Goal: Transaction & Acquisition: Purchase product/service

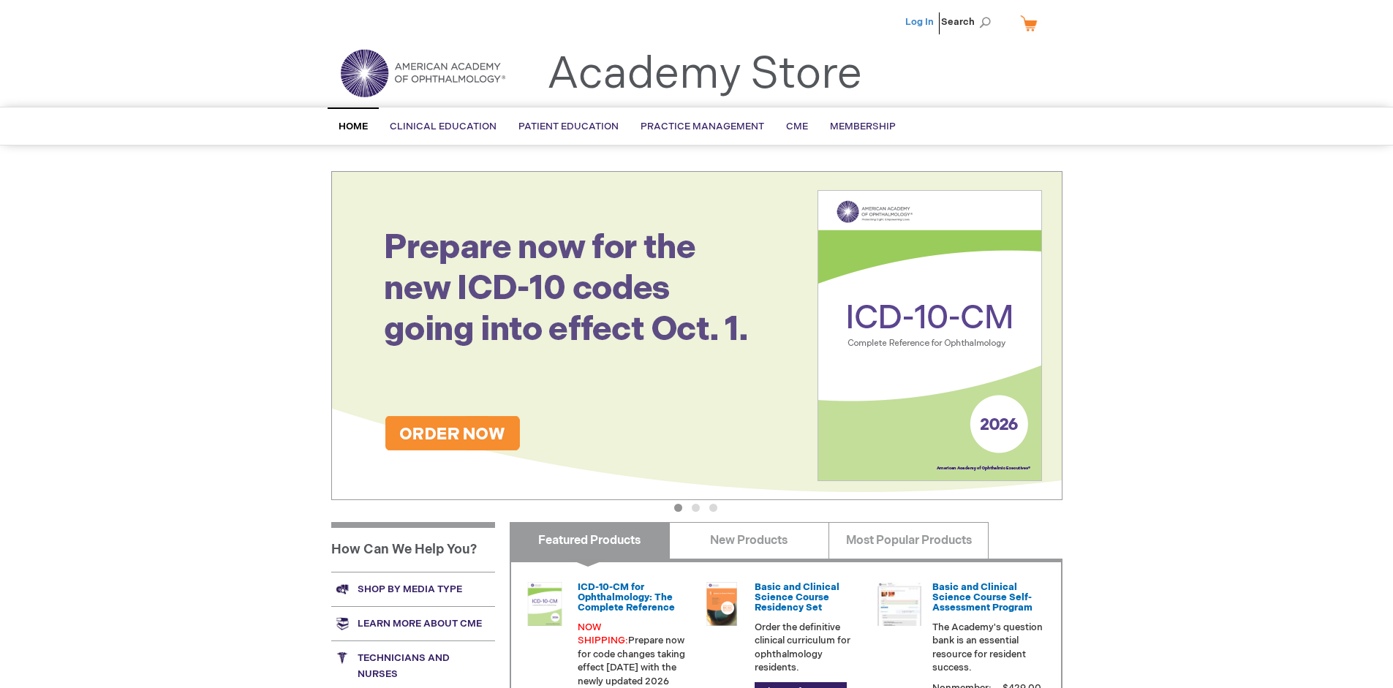
click at [921, 22] on link "Log In" at bounding box center [919, 22] width 29 height 12
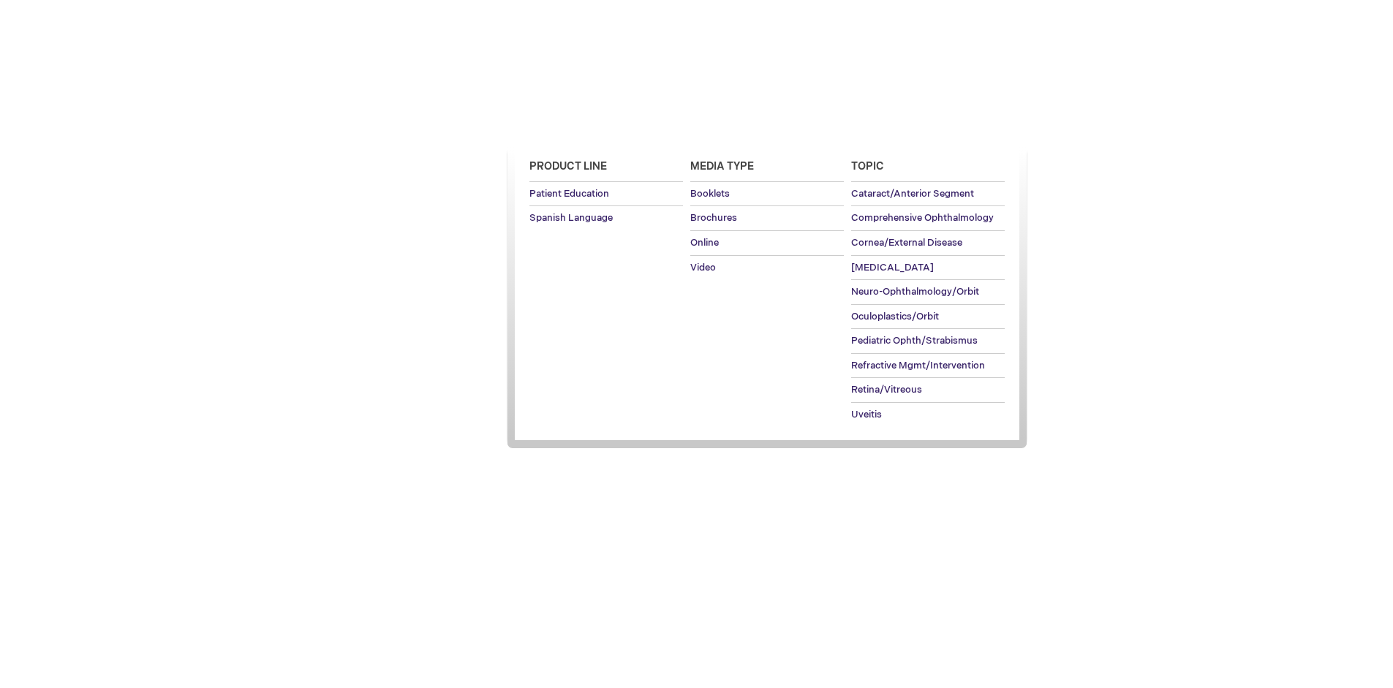
click at [565, 127] on span "Patient Education" at bounding box center [569, 127] width 100 height 12
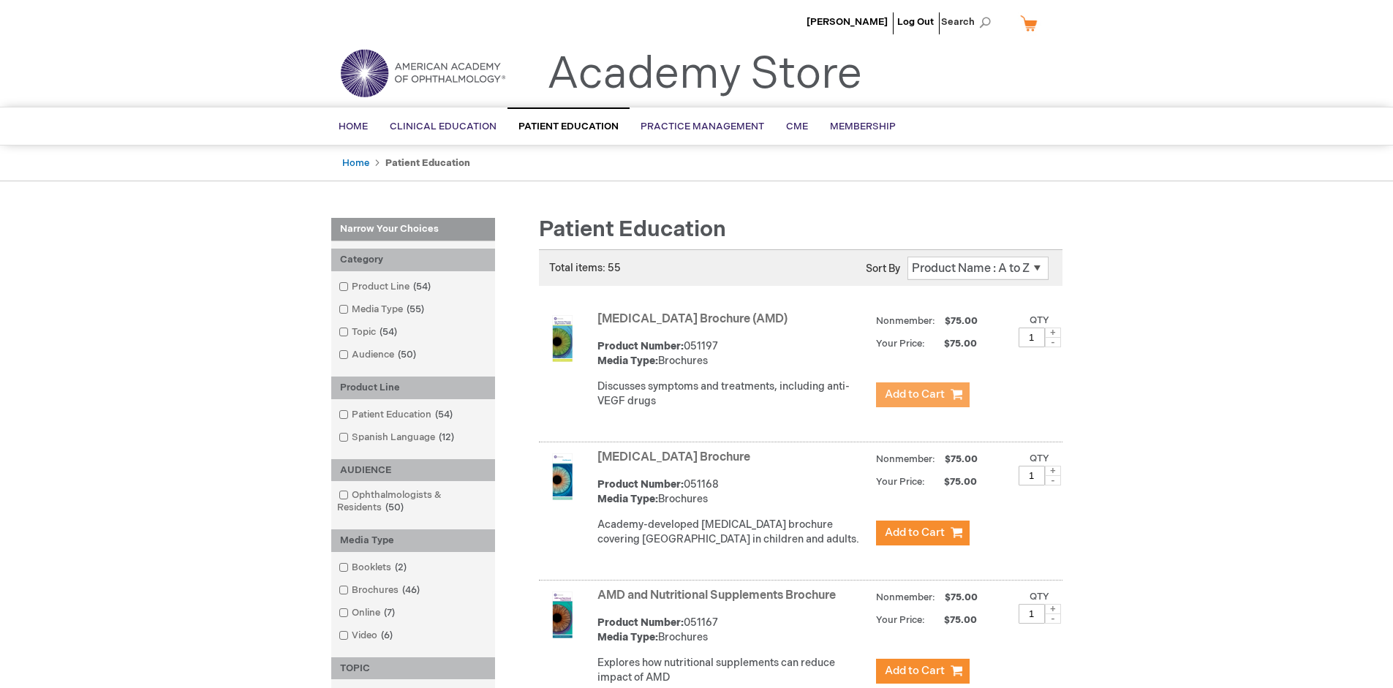
click at [922, 395] on span "Add to Cart" at bounding box center [915, 395] width 60 height 14
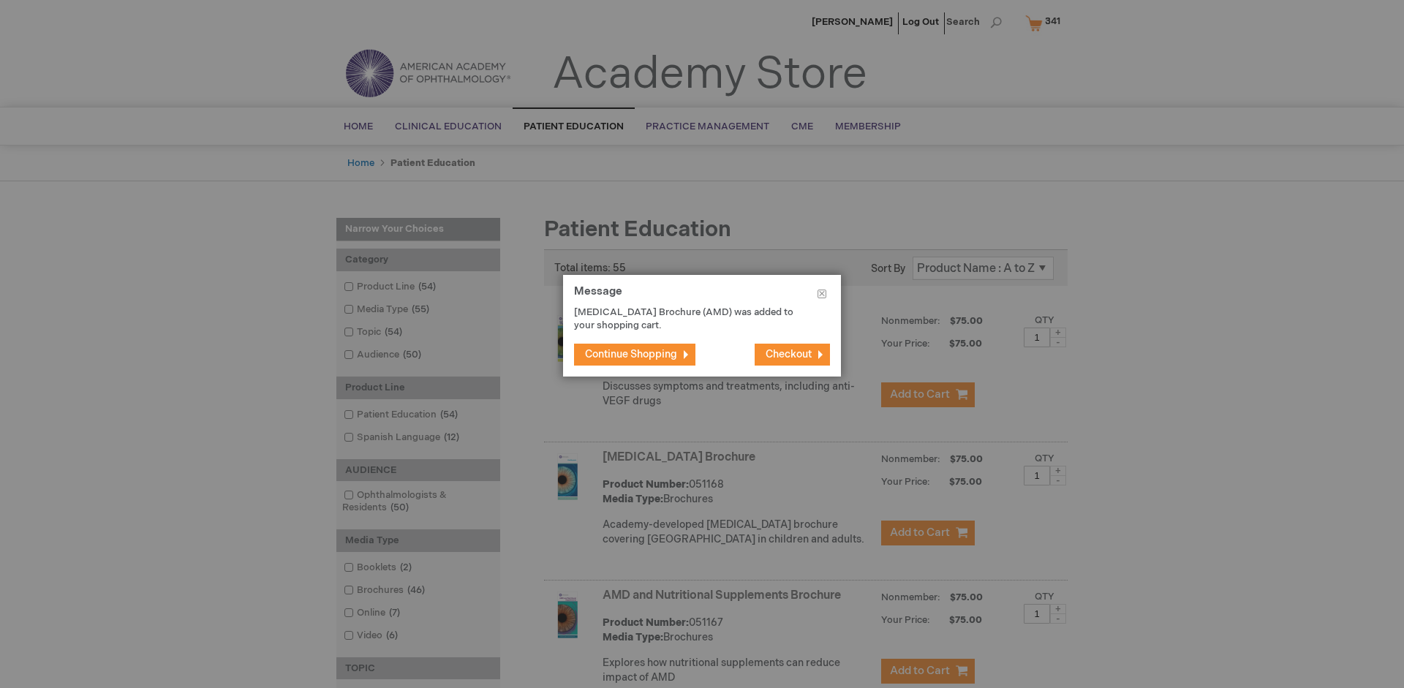
click at [631, 354] on span "Continue Shopping" at bounding box center [631, 354] width 92 height 12
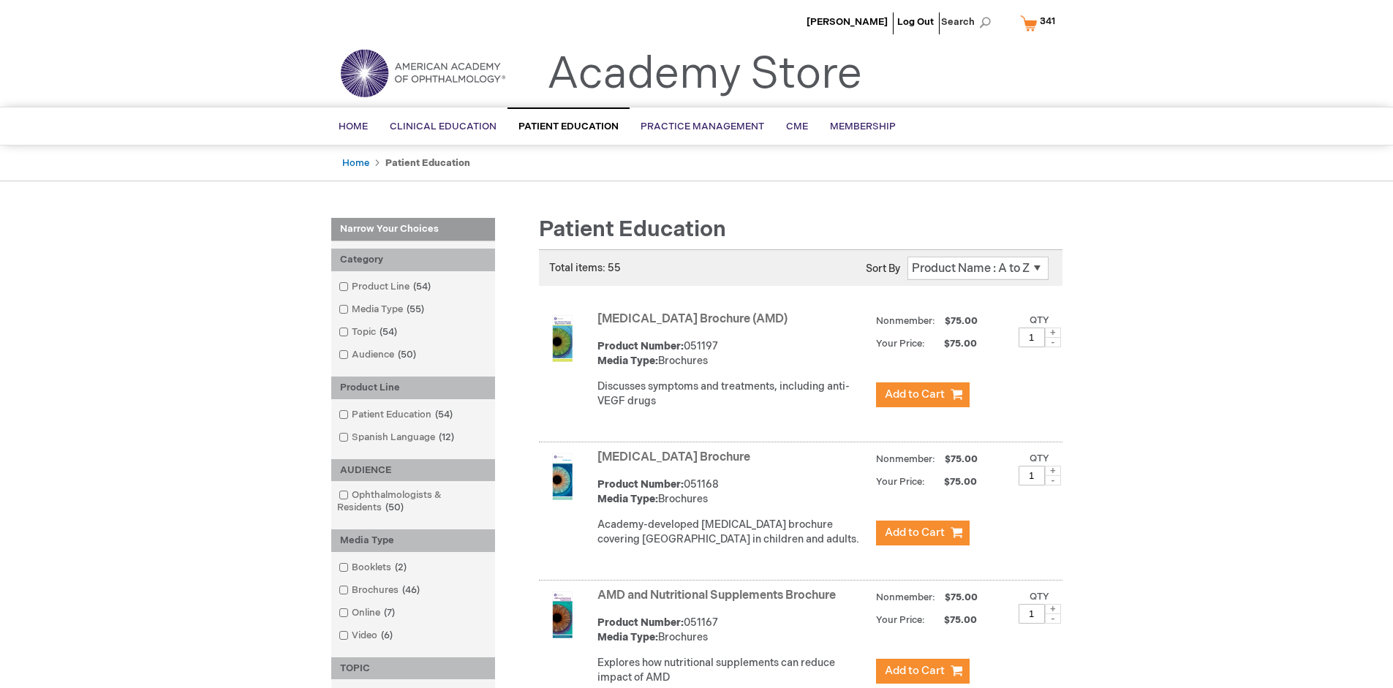
click at [720, 603] on link "AMD and Nutritional Supplements Brochure" at bounding box center [717, 596] width 238 height 14
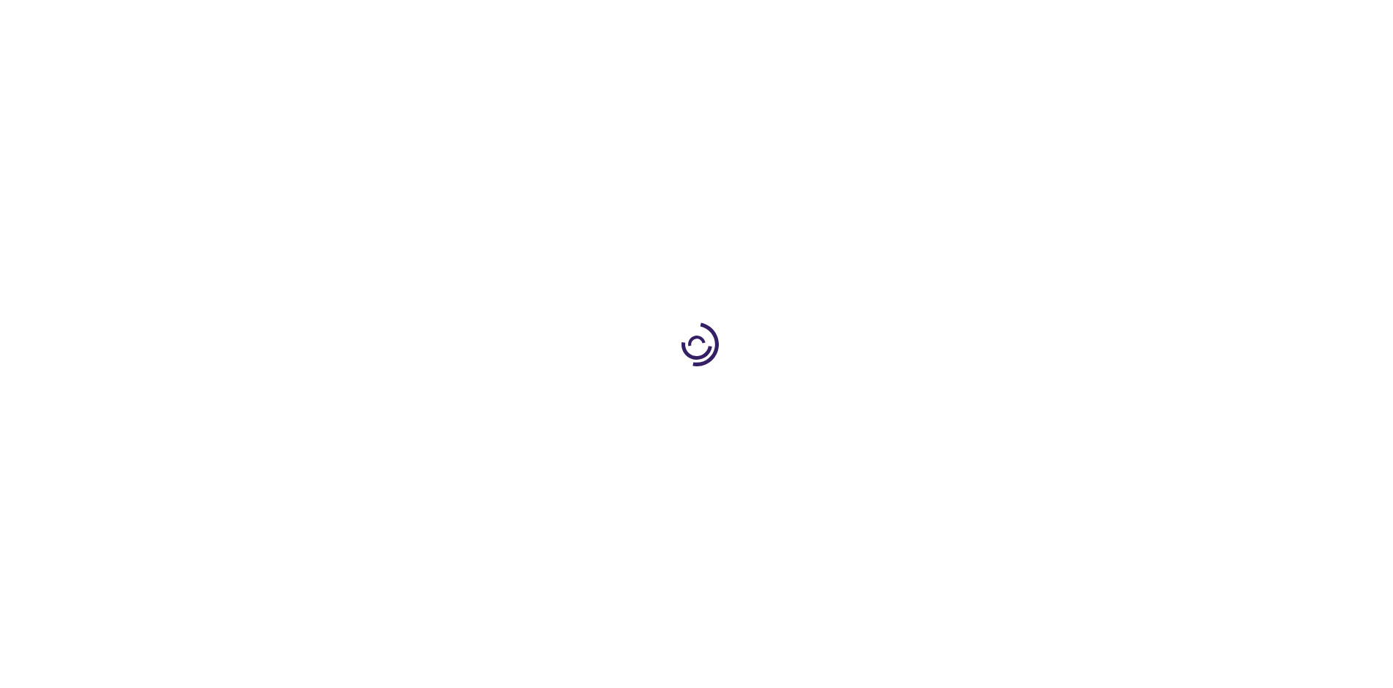
type input "1"
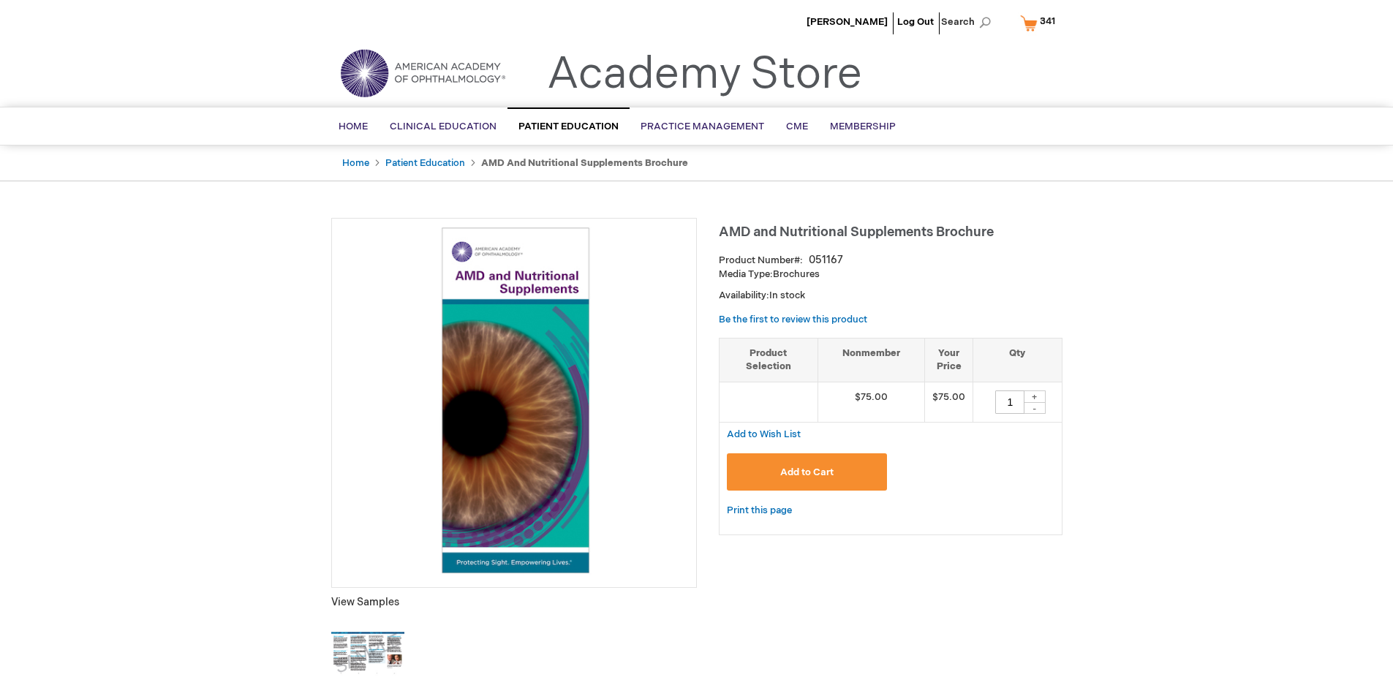
click at [807, 472] on span "Add to Cart" at bounding box center [806, 473] width 53 height 12
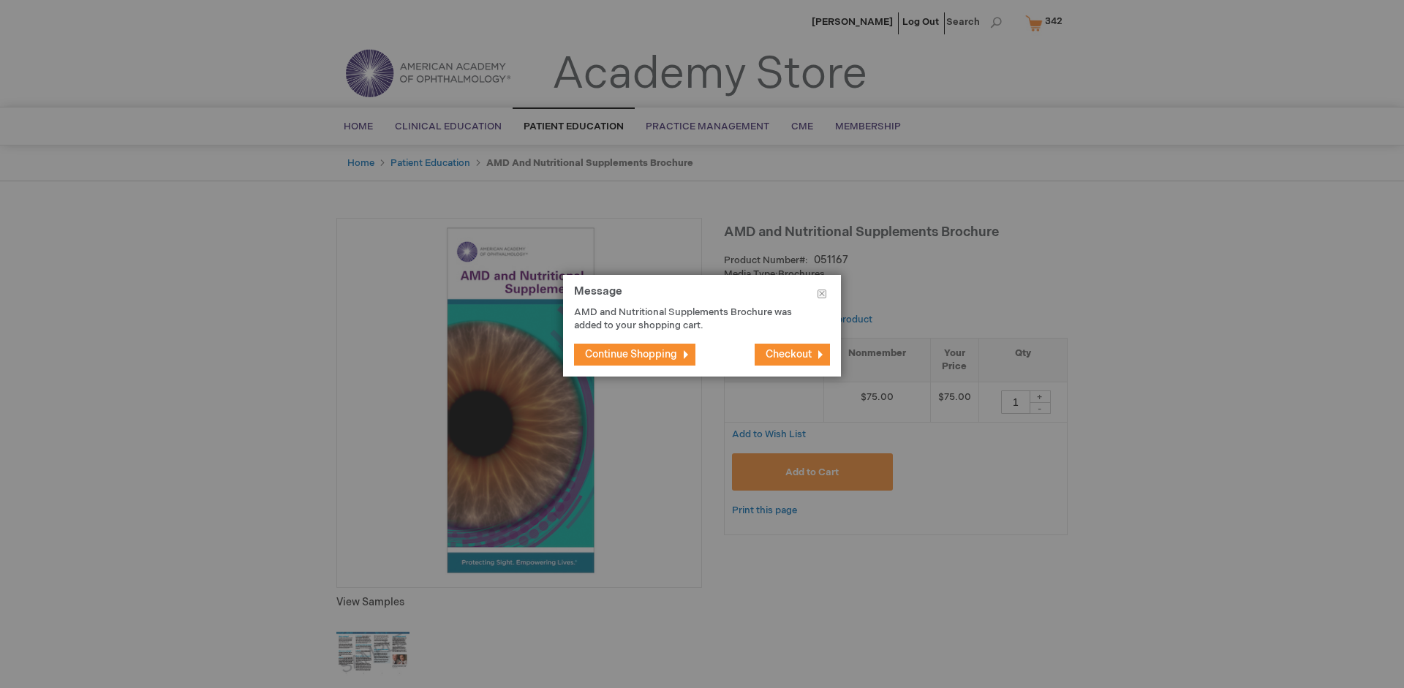
click at [631, 354] on span "Continue Shopping" at bounding box center [631, 354] width 92 height 12
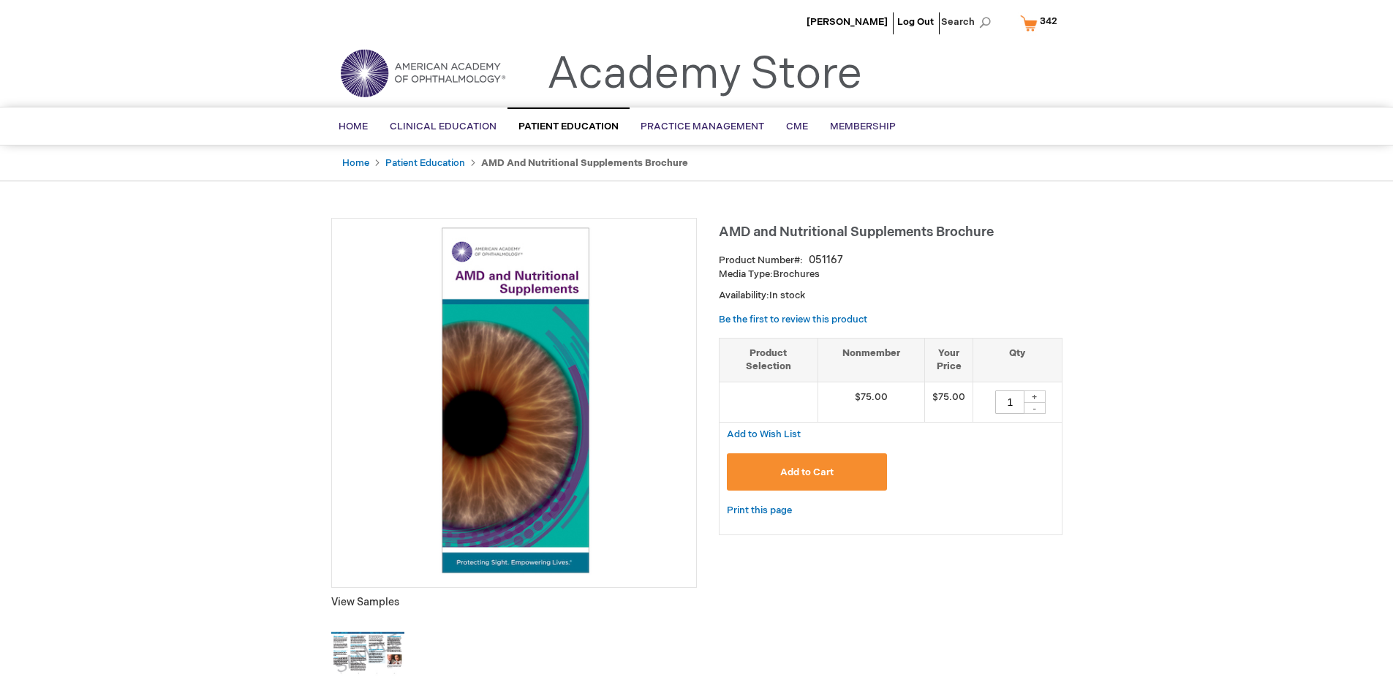
click at [1042, 23] on span "342" at bounding box center [1049, 21] width 18 height 12
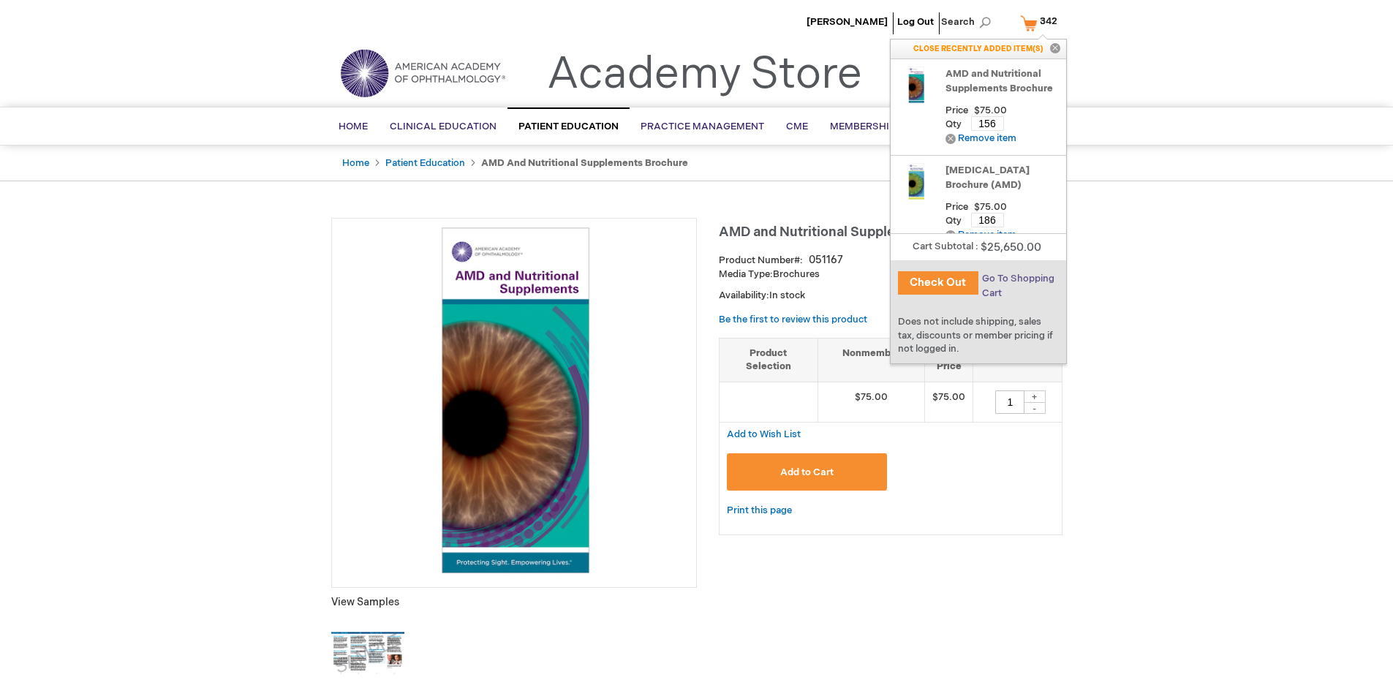
click at [1017, 279] on span "Go To Shopping Cart" at bounding box center [1018, 286] width 72 height 26
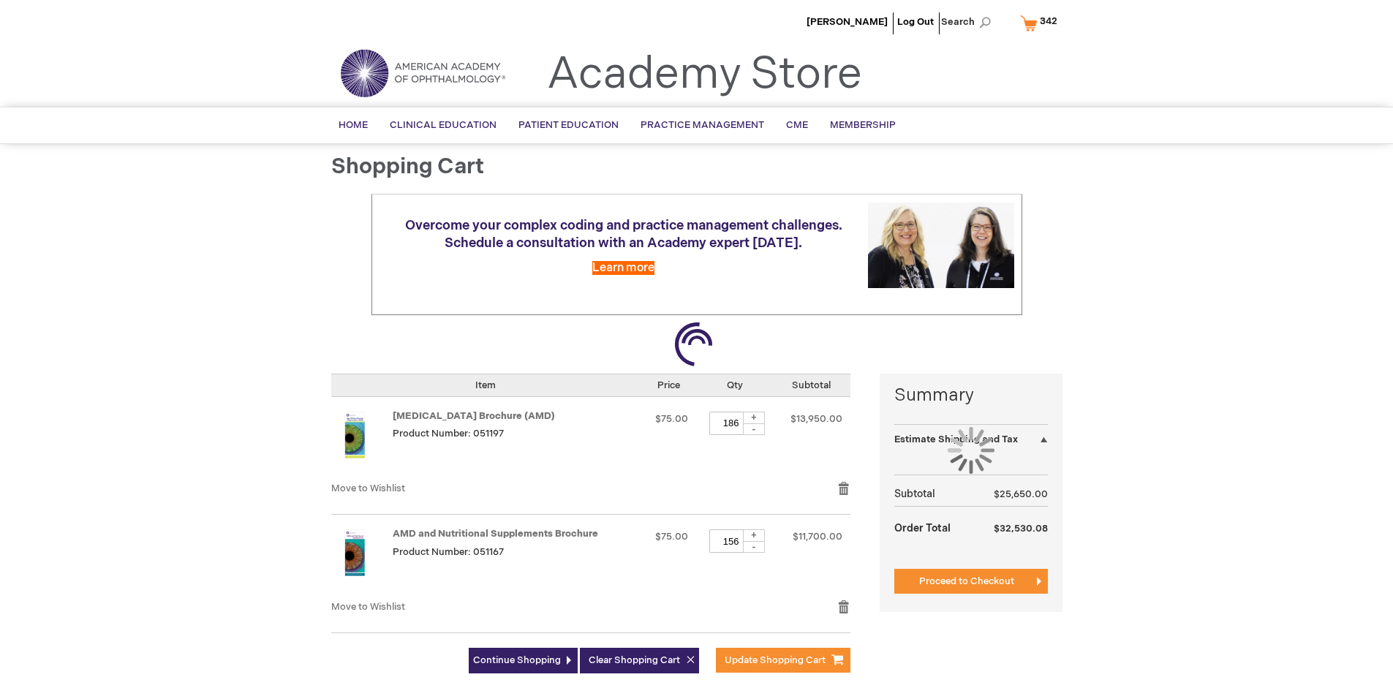
select select "US"
select select "41"
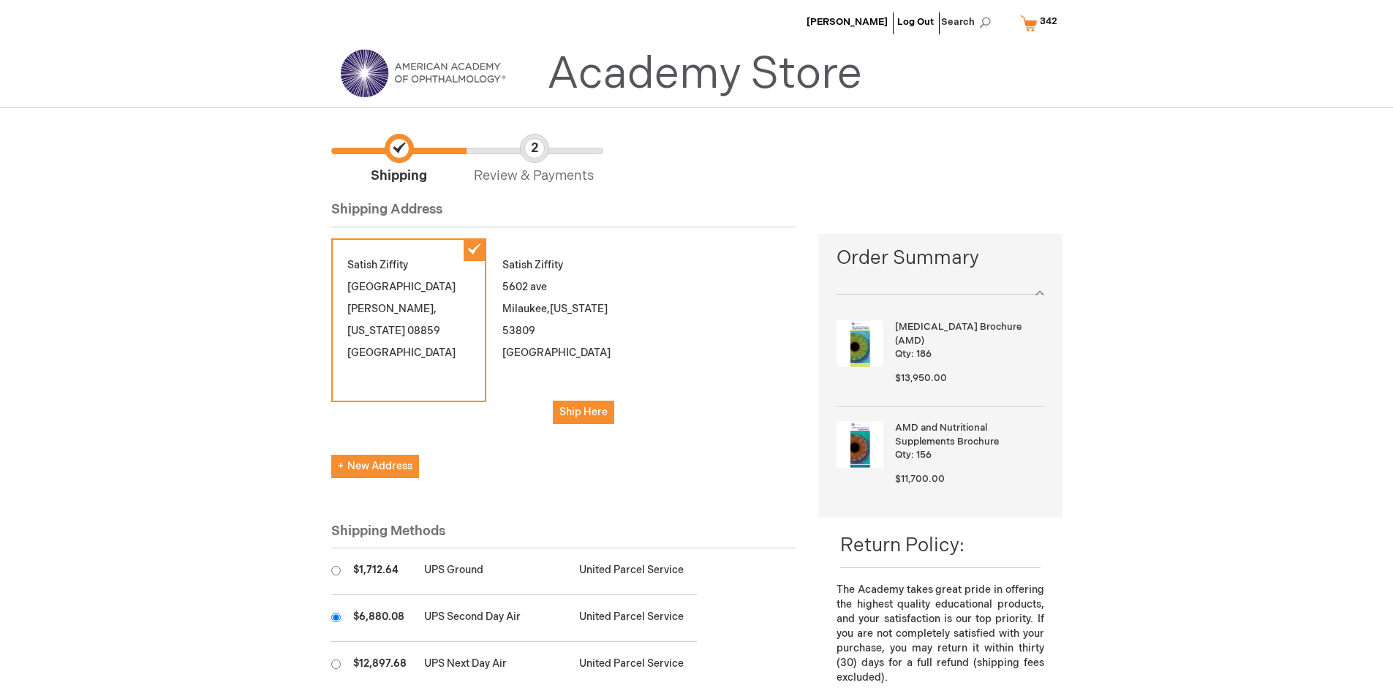
click at [336, 617] on input "radio" at bounding box center [336, 618] width 10 height 10
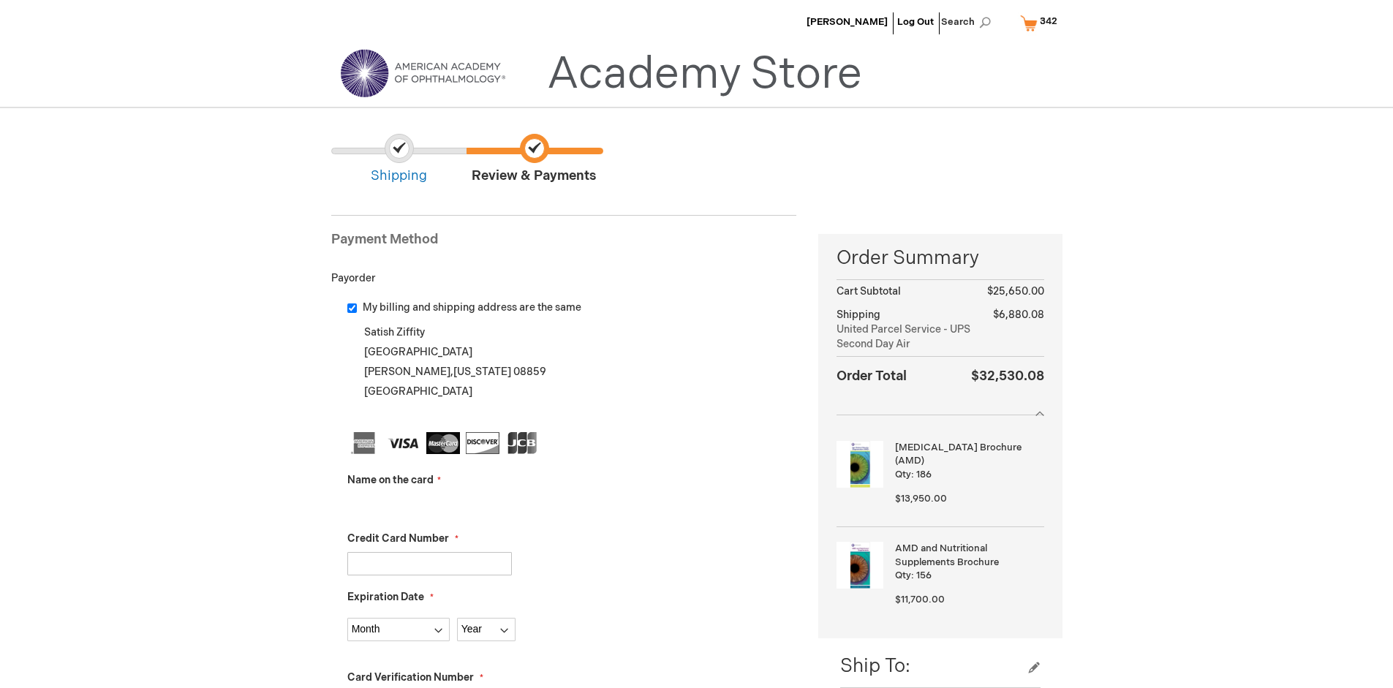
click at [429, 505] on input "Name on the card" at bounding box center [429, 505] width 165 height 23
